Goal: Task Accomplishment & Management: Use online tool/utility

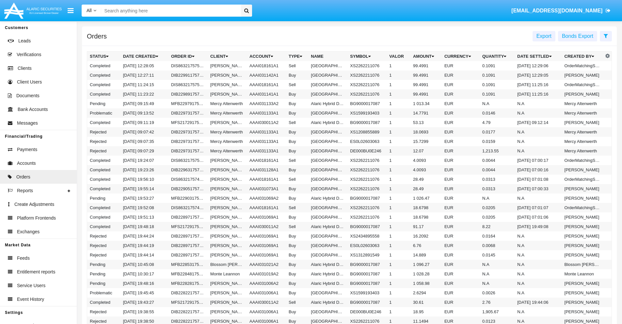
click at [544, 36] on span "Export" at bounding box center [544, 36] width 15 height 6
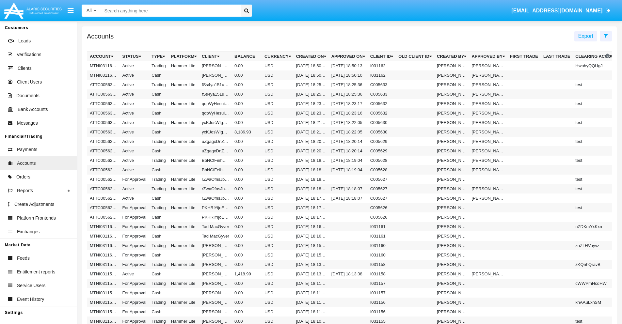
click at [586, 36] on span "Export" at bounding box center [586, 36] width 15 height 6
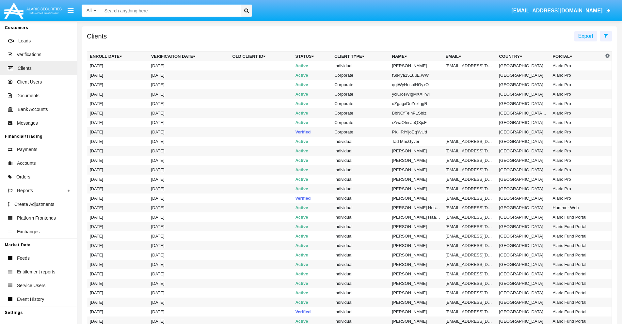
click at [586, 36] on span "Export" at bounding box center [586, 36] width 15 height 6
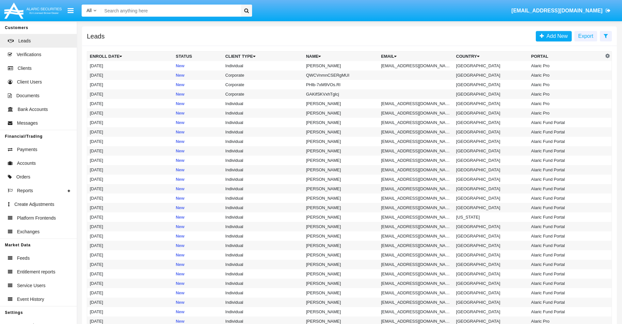
click at [586, 36] on span "Export" at bounding box center [586, 36] width 15 height 6
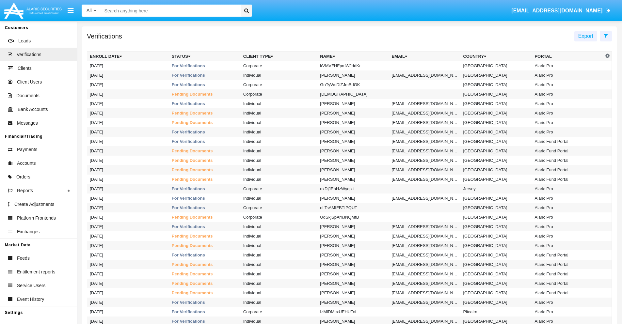
click at [586, 36] on span "Export" at bounding box center [586, 36] width 15 height 6
